Goal: Obtain resource: Download file/media

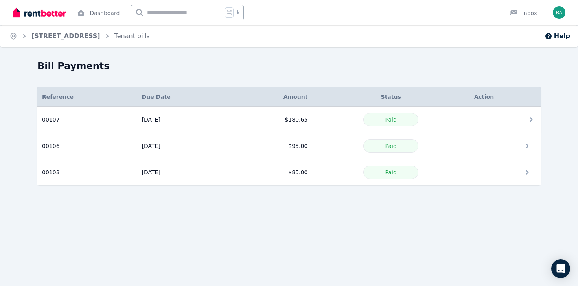
click at [312, 118] on td "Paid" at bounding box center [390, 120] width 157 height 26
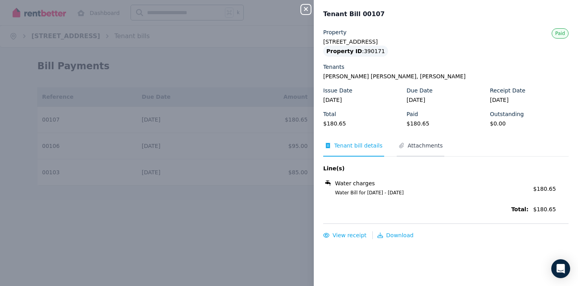
click at [416, 142] on span "Attachments" at bounding box center [425, 146] width 35 height 8
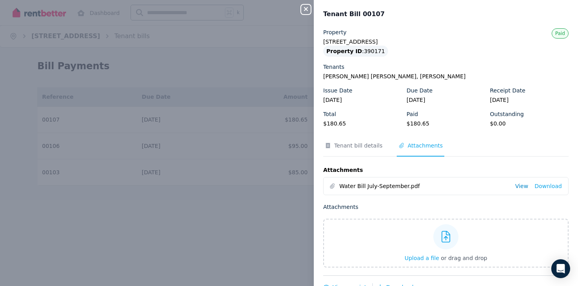
click at [526, 186] on link "View" at bounding box center [521, 186] width 13 height 8
click at [283, 44] on div "Close panel Tenant Bill 00107 Property 14/505-[STREET_ADDRESS] Property ID : 39…" at bounding box center [289, 143] width 578 height 286
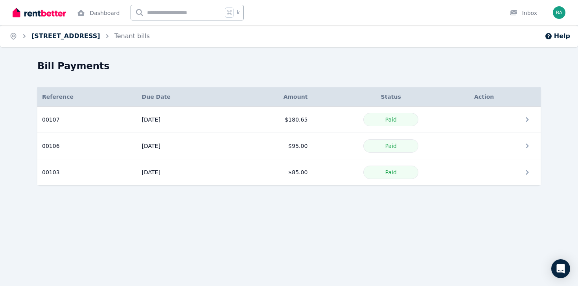
click at [100, 35] on link "[STREET_ADDRESS]" at bounding box center [65, 35] width 69 height 7
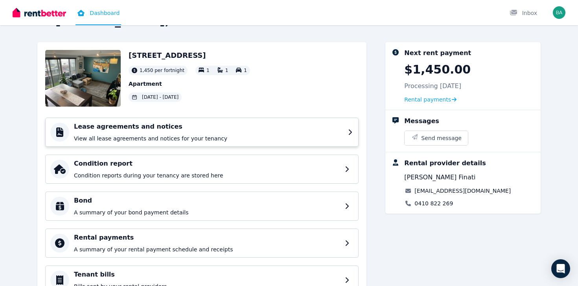
scroll to position [32, 0]
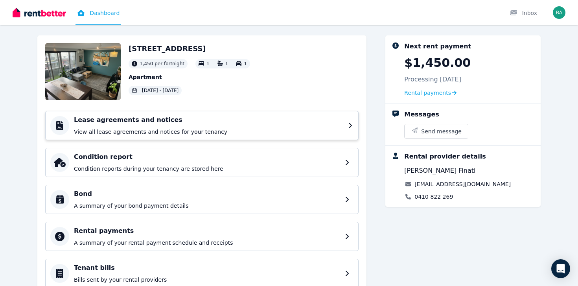
click at [244, 128] on p "View all lease agreements and notices for your tenancy" at bounding box center [208, 132] width 269 height 8
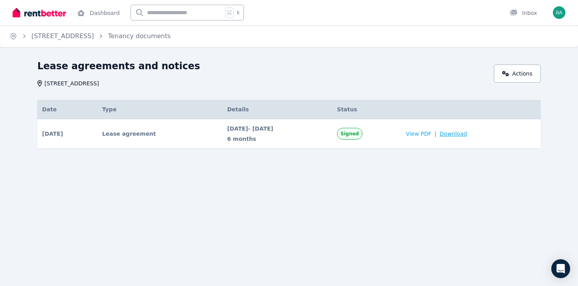
click at [467, 132] on span "Download" at bounding box center [454, 134] width 28 height 8
